Goal: Task Accomplishment & Management: Manage account settings

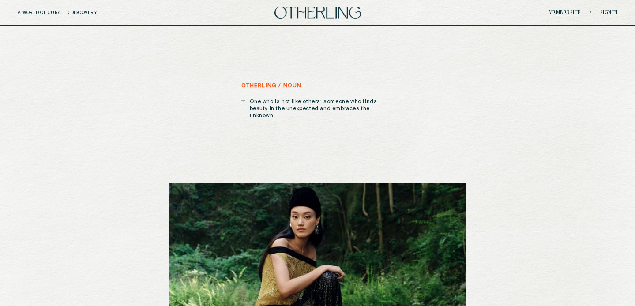
click at [602, 11] on link "Sign in" at bounding box center [609, 12] width 18 height 5
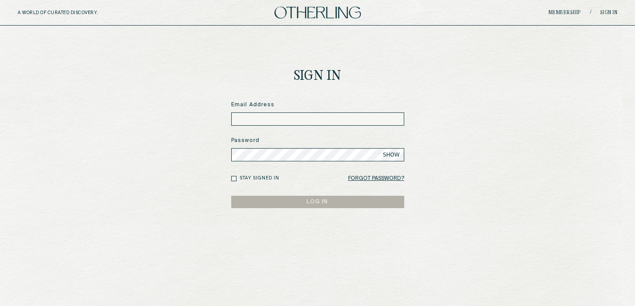
click at [268, 112] on input at bounding box center [317, 118] width 173 height 13
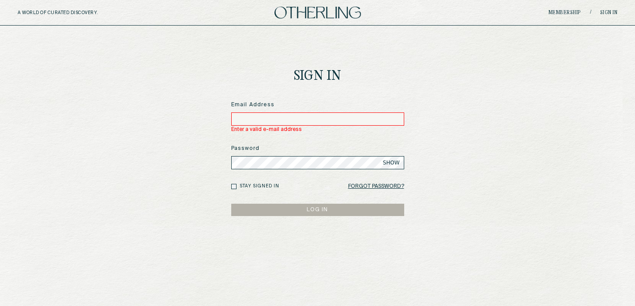
click at [491, 282] on main "Sign In Email Address Enter a valid e-mail address Password SHOW Stay signed in…" at bounding box center [317, 170] width 635 height 289
click at [313, 120] on input at bounding box center [317, 118] width 173 height 13
click at [287, 118] on input at bounding box center [317, 118] width 173 height 13
type input "**"
